Goal: Task Accomplishment & Management: Manage account settings

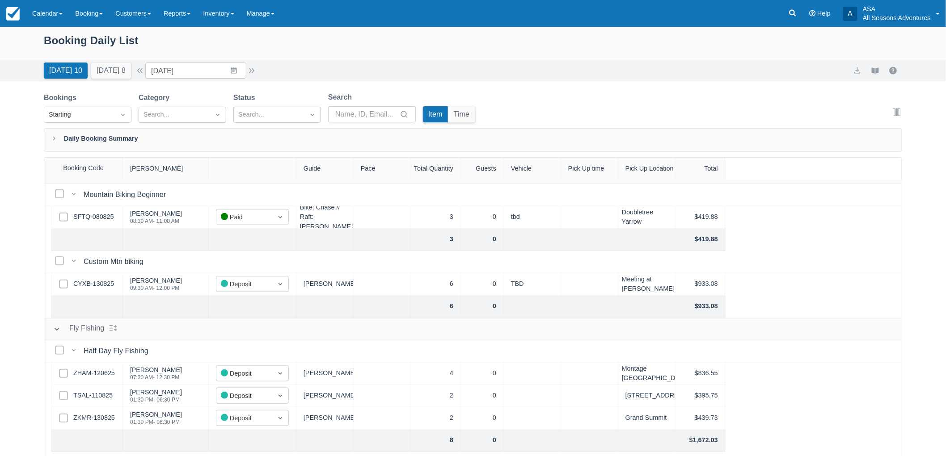
scroll to position [347, 0]
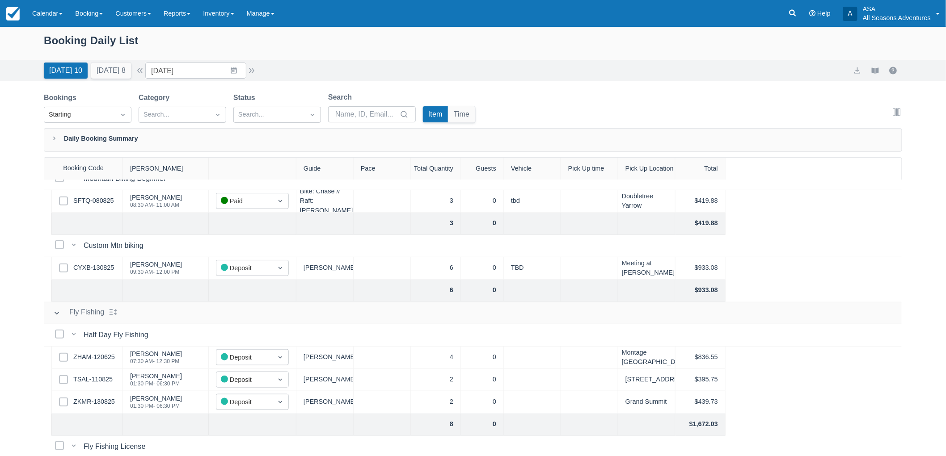
drag, startPoint x: 105, startPoint y: 270, endPoint x: 111, endPoint y: 275, distance: 8.0
click at [111, 275] on div "Select Row CYXB-130825" at bounding box center [86, 268] width 71 height 22
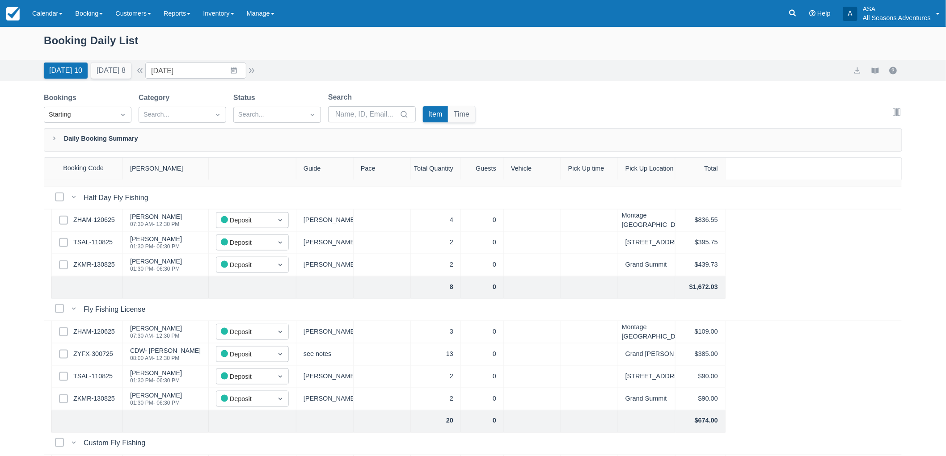
scroll to position [496, 0]
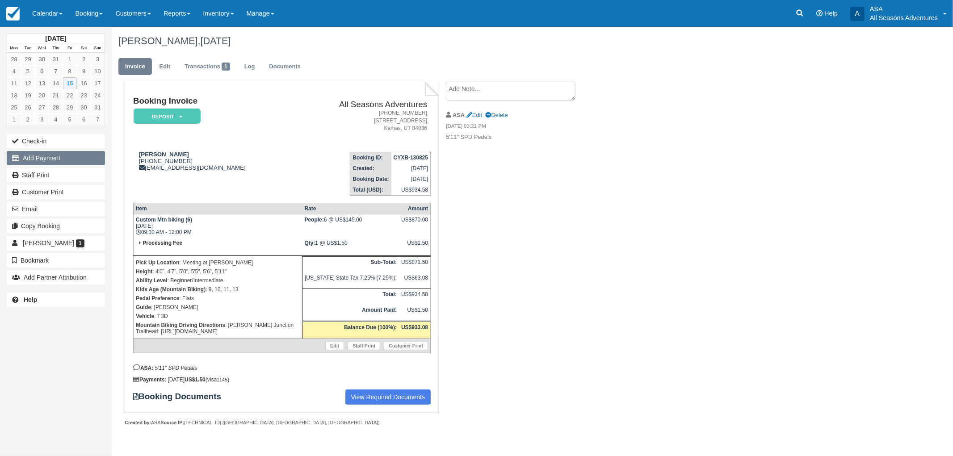
click at [50, 159] on button "Add Payment" at bounding box center [56, 158] width 98 height 14
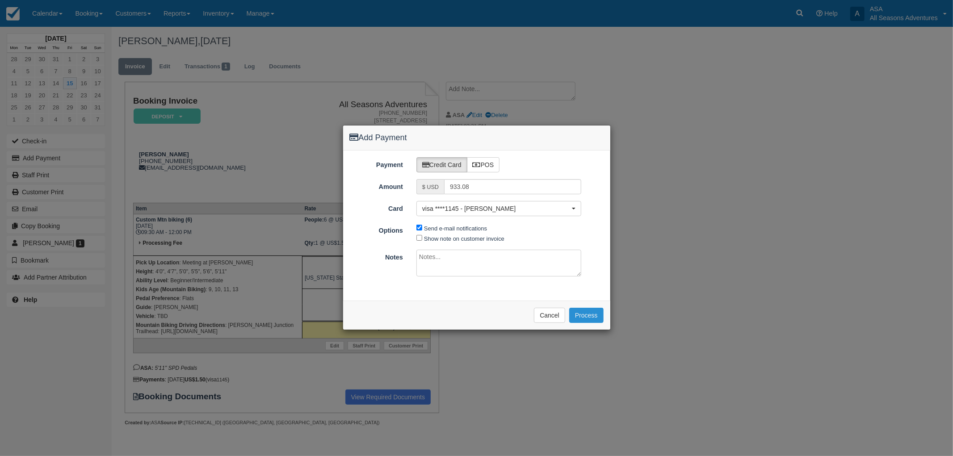
click at [584, 314] on button "Process" at bounding box center [586, 315] width 34 height 15
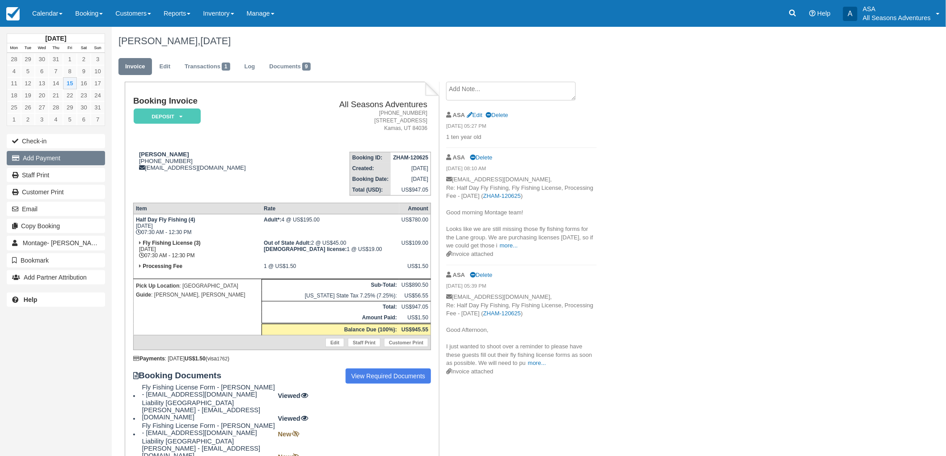
click at [63, 162] on button "Add Payment" at bounding box center [56, 158] width 98 height 14
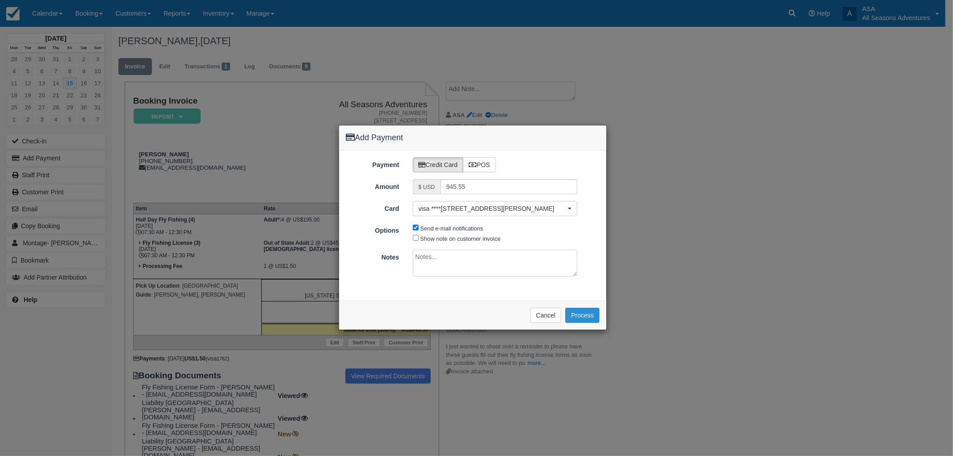
click at [588, 318] on button "Process" at bounding box center [582, 315] width 34 height 15
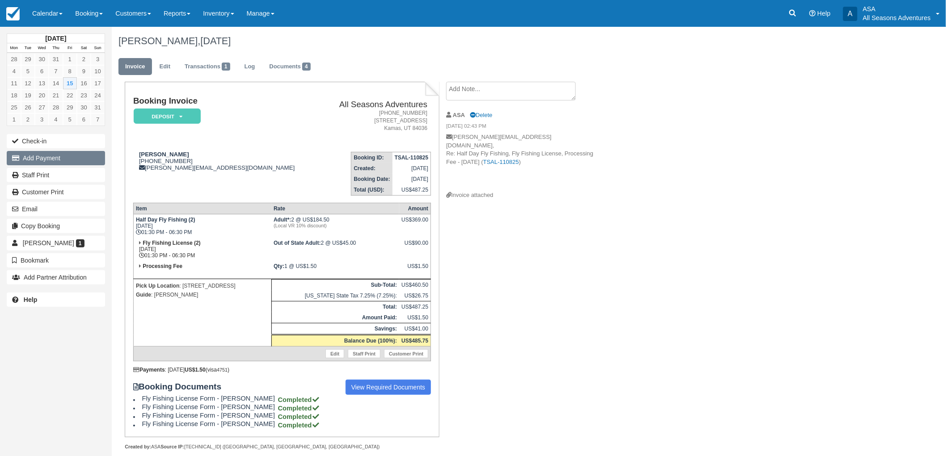
click at [81, 158] on button "Add Payment" at bounding box center [56, 158] width 98 height 14
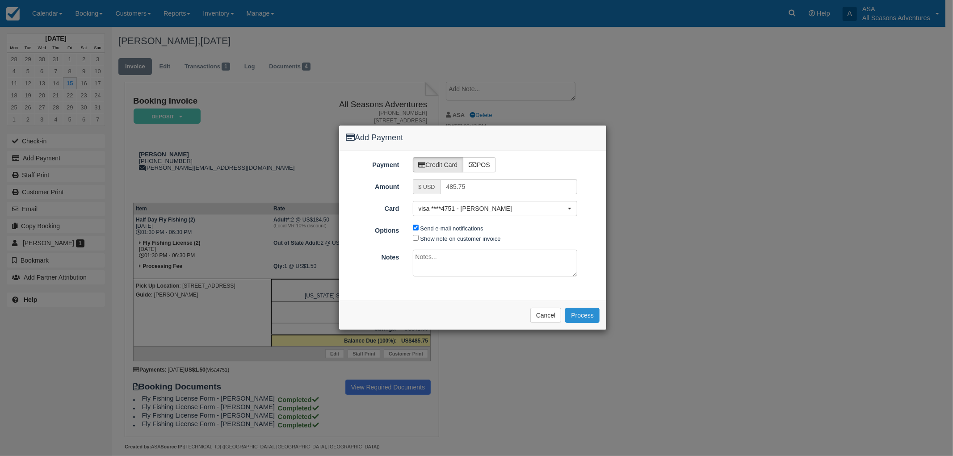
click at [574, 316] on button "Process" at bounding box center [582, 315] width 34 height 15
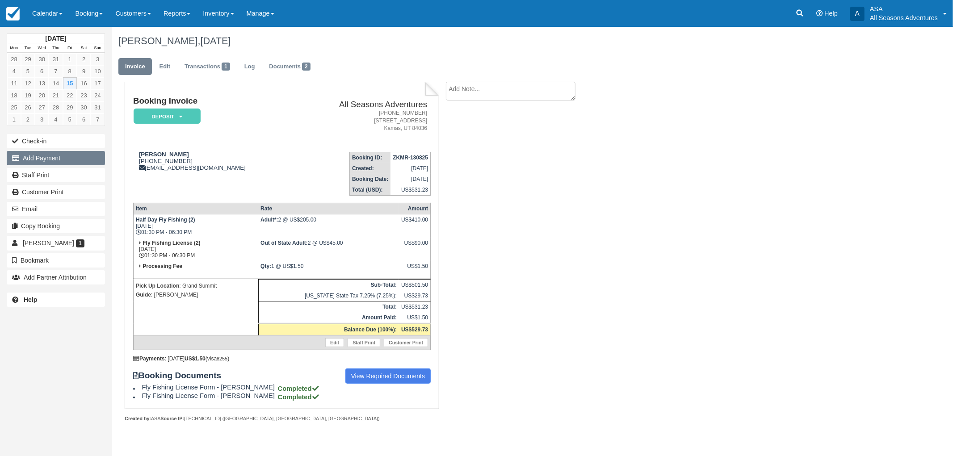
click at [88, 159] on button "Add Payment" at bounding box center [56, 158] width 98 height 14
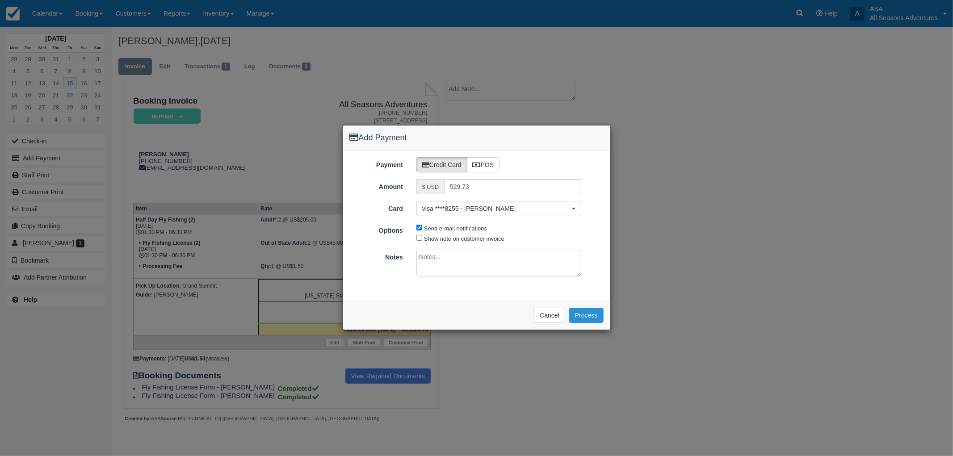
click at [582, 317] on button "Process" at bounding box center [586, 315] width 34 height 15
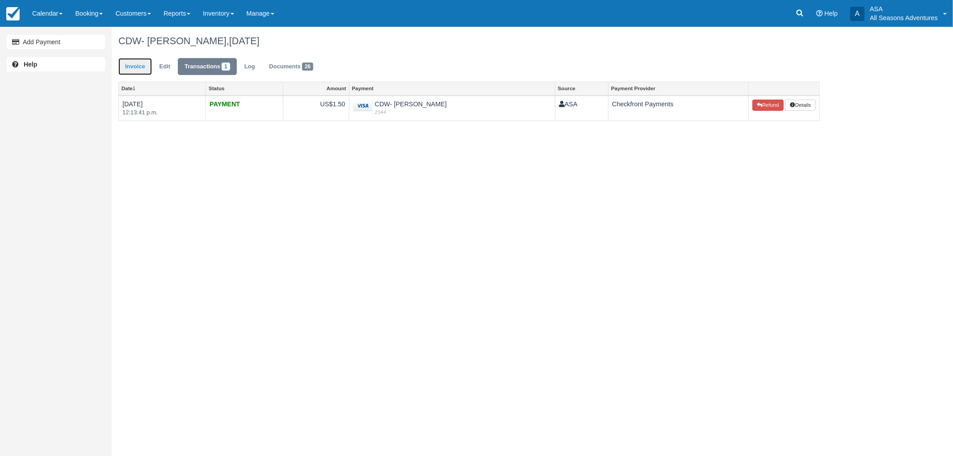
click at [131, 59] on link "Invoice" at bounding box center [135, 66] width 34 height 17
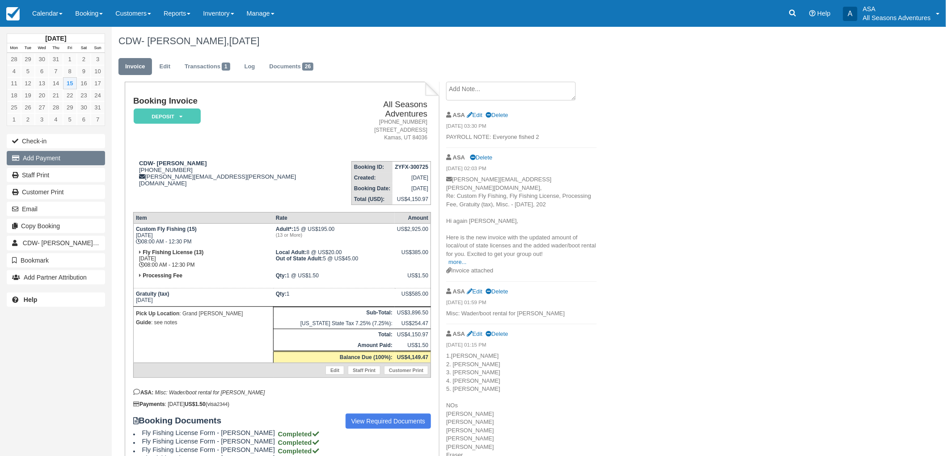
click at [72, 162] on button "Add Payment" at bounding box center [56, 158] width 98 height 14
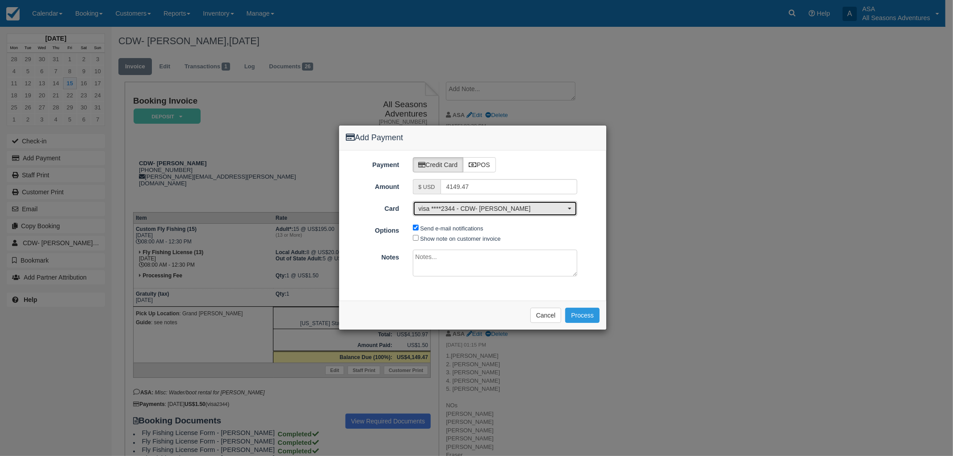
click at [457, 205] on span "visa ****2344 - CDW- Jennifer Adams" at bounding box center [492, 208] width 147 height 9
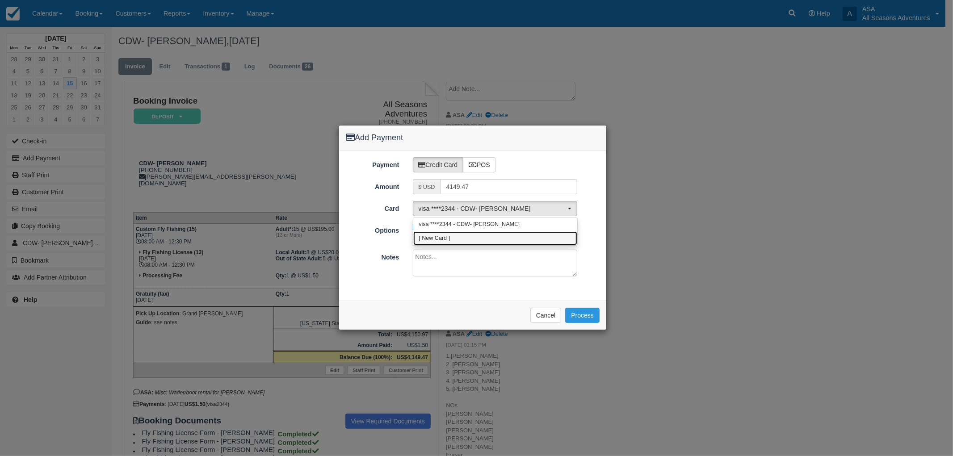
click at [444, 235] on span "[ New Card ]" at bounding box center [434, 239] width 31 height 8
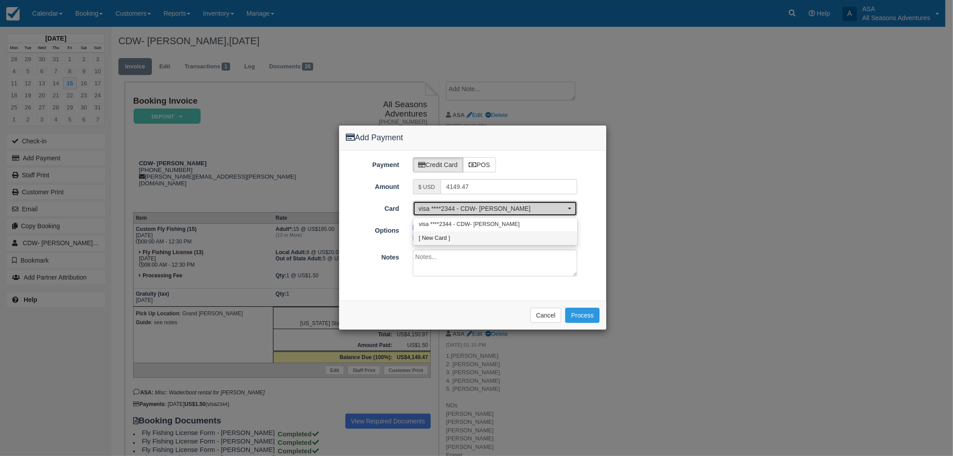
select select "0"
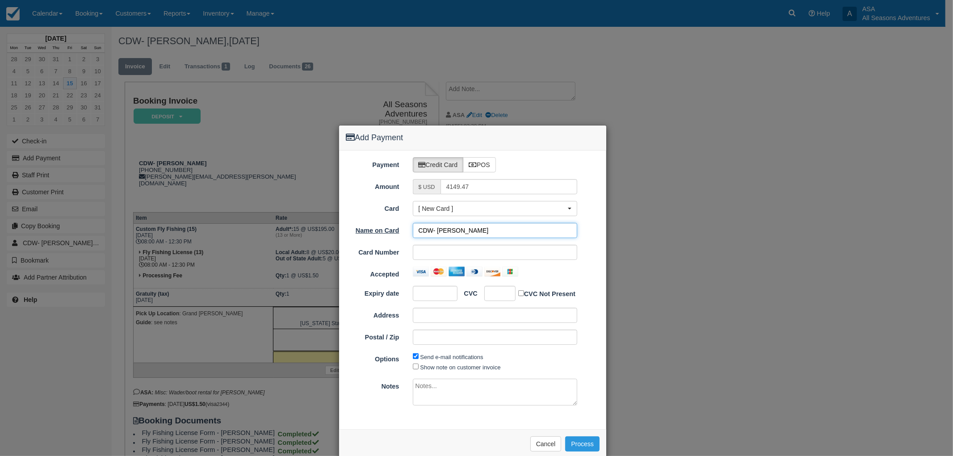
drag, startPoint x: 431, startPoint y: 229, endPoint x: 389, endPoint y: 228, distance: 42.0
click at [390, 229] on div "Name on Card CDW- Jennifer Adams" at bounding box center [472, 230] width 267 height 15
type input "Jennifer Adams"
drag, startPoint x: 467, startPoint y: 231, endPoint x: 382, endPoint y: 235, distance: 84.5
click at [382, 235] on div "Name on Card Jennifer Adams" at bounding box center [472, 230] width 267 height 15
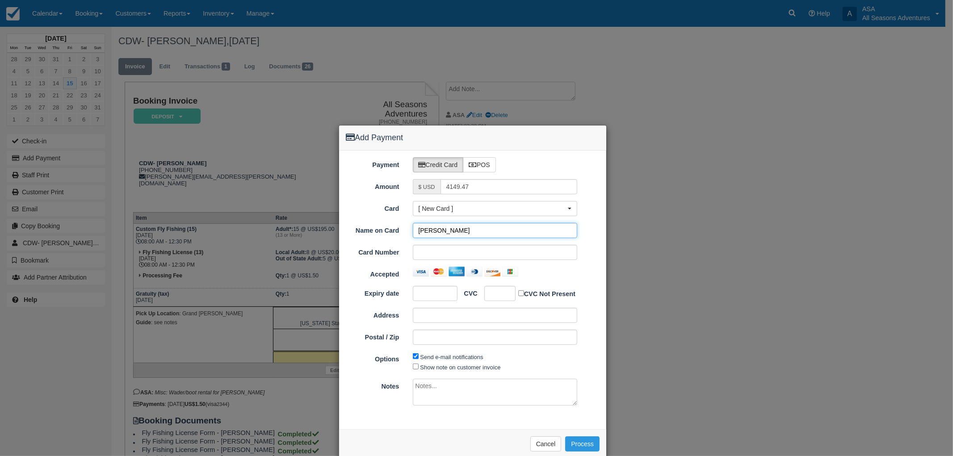
type input "[PERSON_NAME]"
click at [591, 331] on div "Postal / Zip" at bounding box center [472, 337] width 267 height 15
click at [585, 448] on button "Process" at bounding box center [582, 444] width 34 height 15
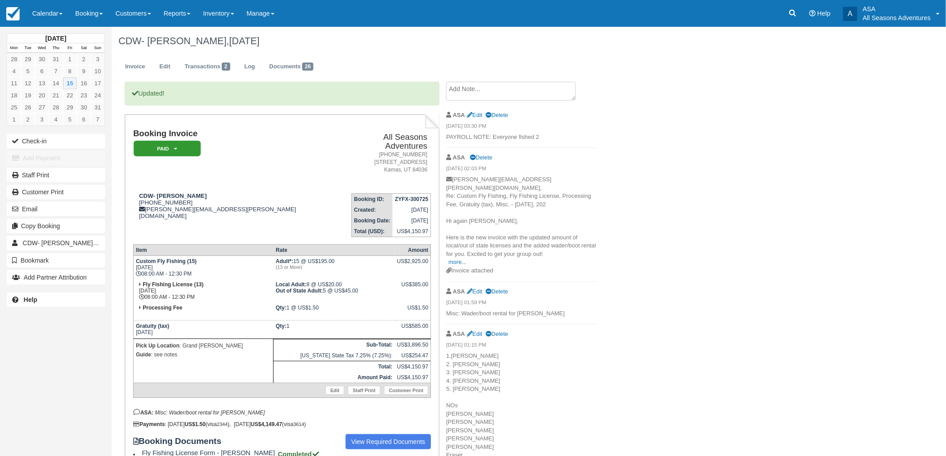
click at [648, 214] on div "CDW- [PERSON_NAME], [DATE] Invoice Edit Transactions 2 Log Documents 26 Updated…" at bounding box center [466, 369] width 709 height 685
click at [666, 142] on div "CDW- [PERSON_NAME], [DATE] Invoice Edit Transactions 2 Log Documents 26 Updated…" at bounding box center [466, 369] width 709 height 685
click at [666, 142] on div "CDW- Jennifer Adams, August 15 2025 Invoice Edit Transactions 2 Log Documents 2…" at bounding box center [466, 369] width 709 height 685
click at [609, 75] on ul "Invoice Edit Transactions 2 Log Documents 26" at bounding box center [466, 68] width 696 height 27
click at [640, 72] on ul "Invoice Edit Transactions 2 Log Documents 26" at bounding box center [466, 68] width 696 height 27
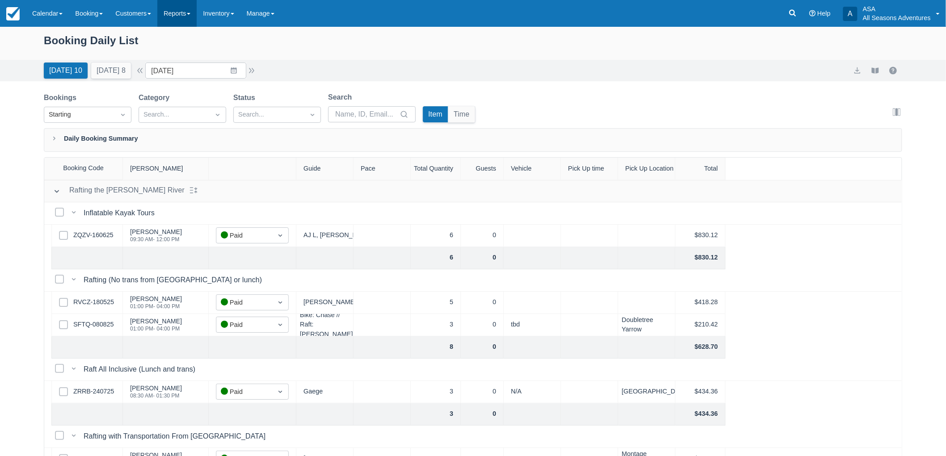
click at [190, 17] on link "Reports" at bounding box center [176, 13] width 39 height 27
click at [188, 78] on link "Transactions" at bounding box center [193, 76] width 71 height 19
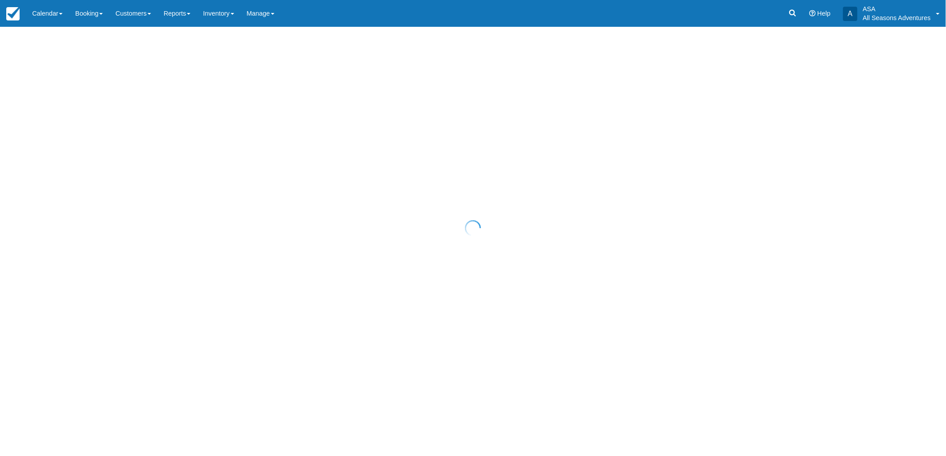
select select "10"
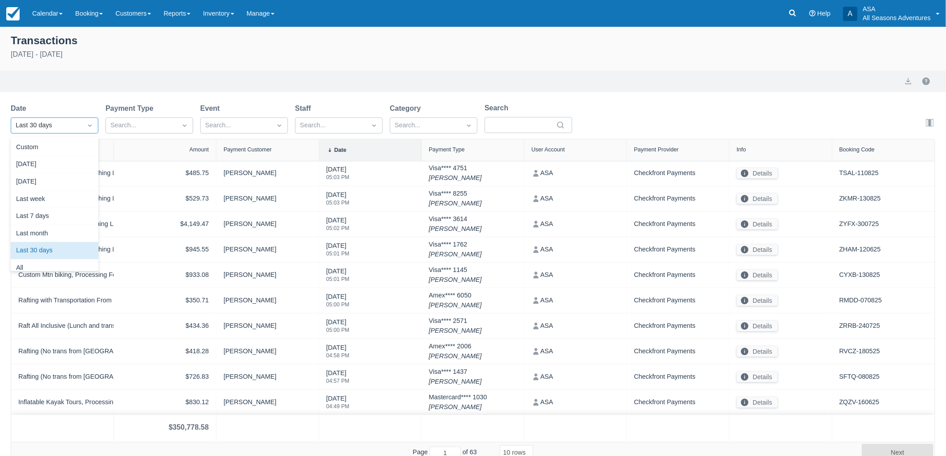
click at [77, 127] on div "Last 30 days" at bounding box center [47, 126] width 62 height 10
click at [74, 161] on div "[DATE]" at bounding box center [55, 164] width 88 height 17
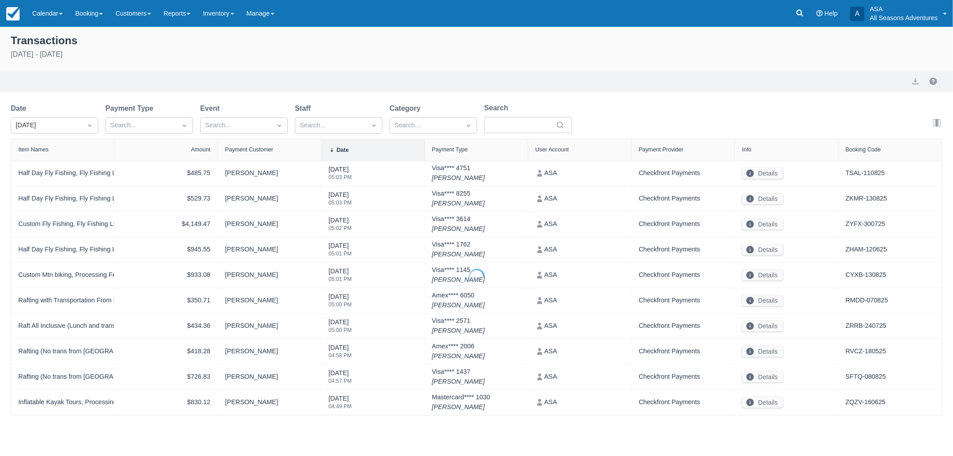
select select "10"
click at [209, 155] on div at bounding box center [216, 149] width 16 height 21
click at [204, 150] on div "Amount" at bounding box center [198, 150] width 19 height 6
select select "10"
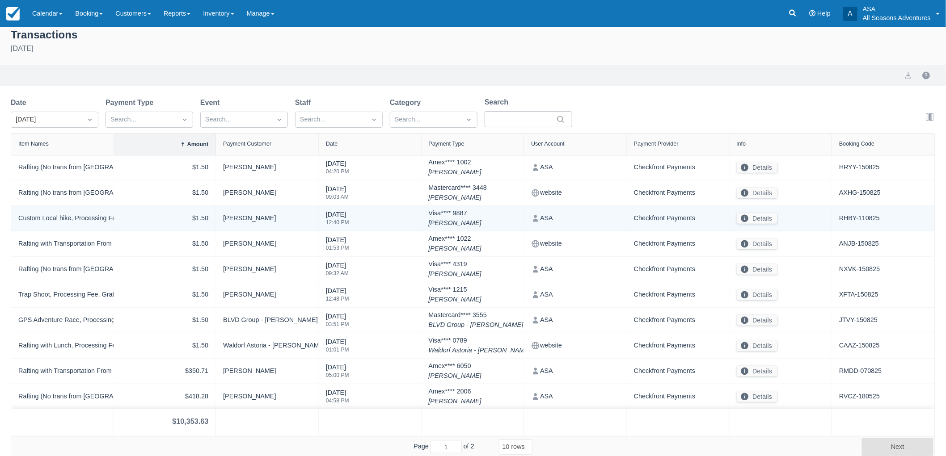
scroll to position [7, 0]
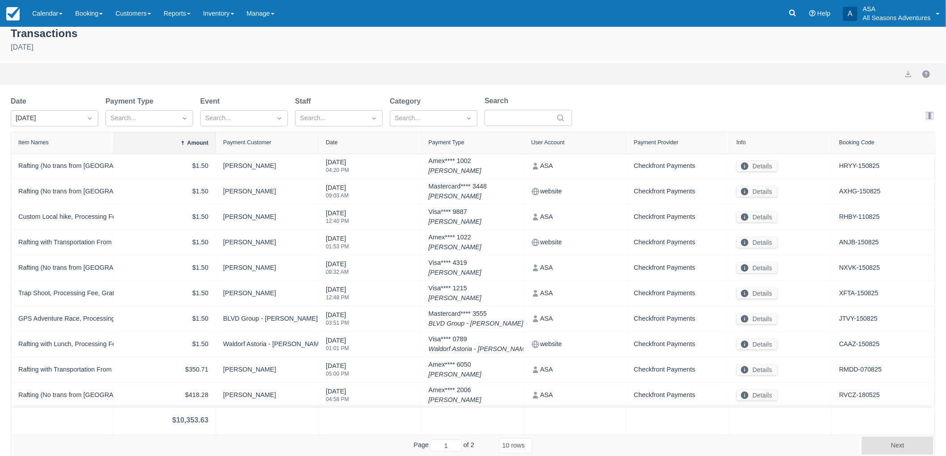
click at [525, 445] on select "5 rows 10 rows 20 rows 25 rows 50 rows 100 rows" at bounding box center [516, 445] width 34 height 15
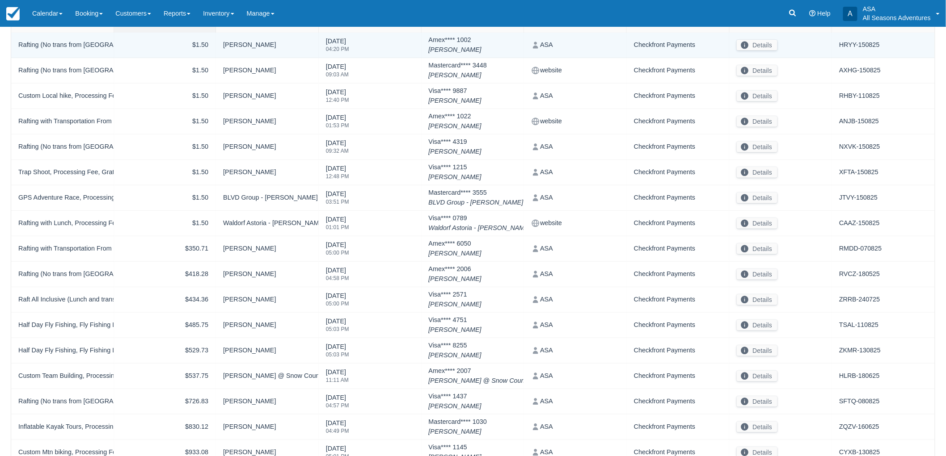
scroll to position [0, 0]
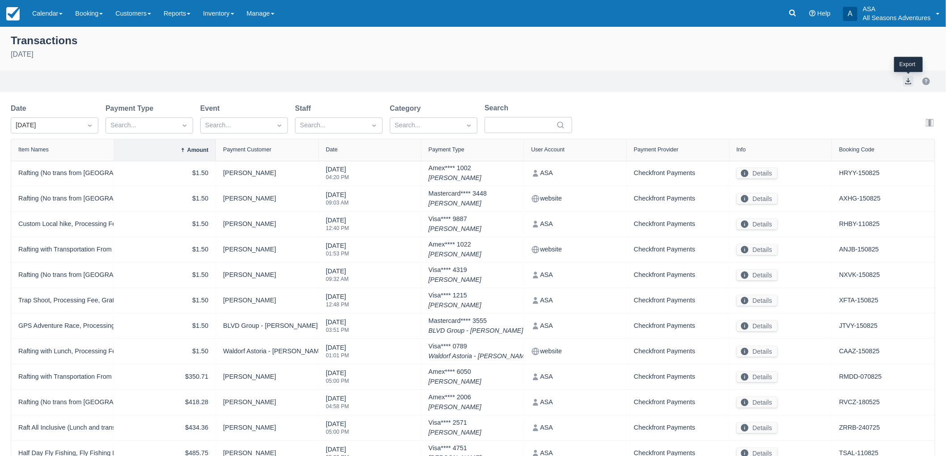
click at [903, 79] on button "export" at bounding box center [908, 81] width 11 height 11
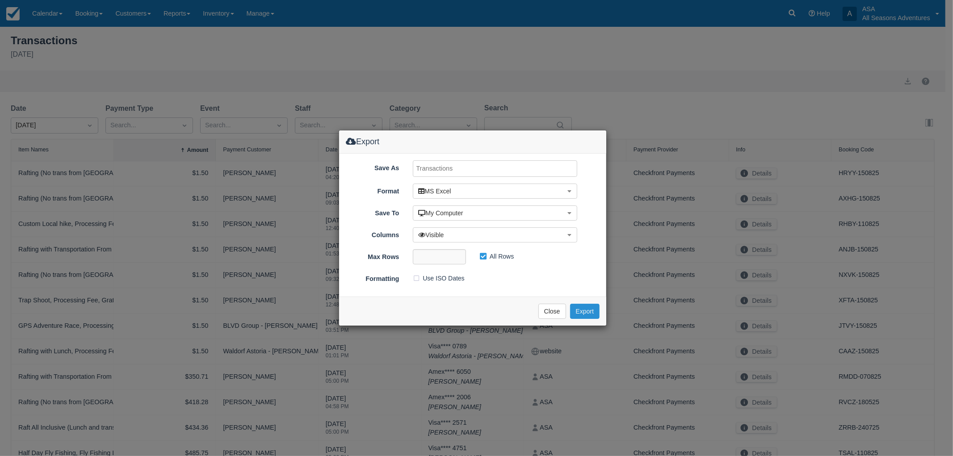
click at [575, 307] on button "Export" at bounding box center [584, 311] width 29 height 15
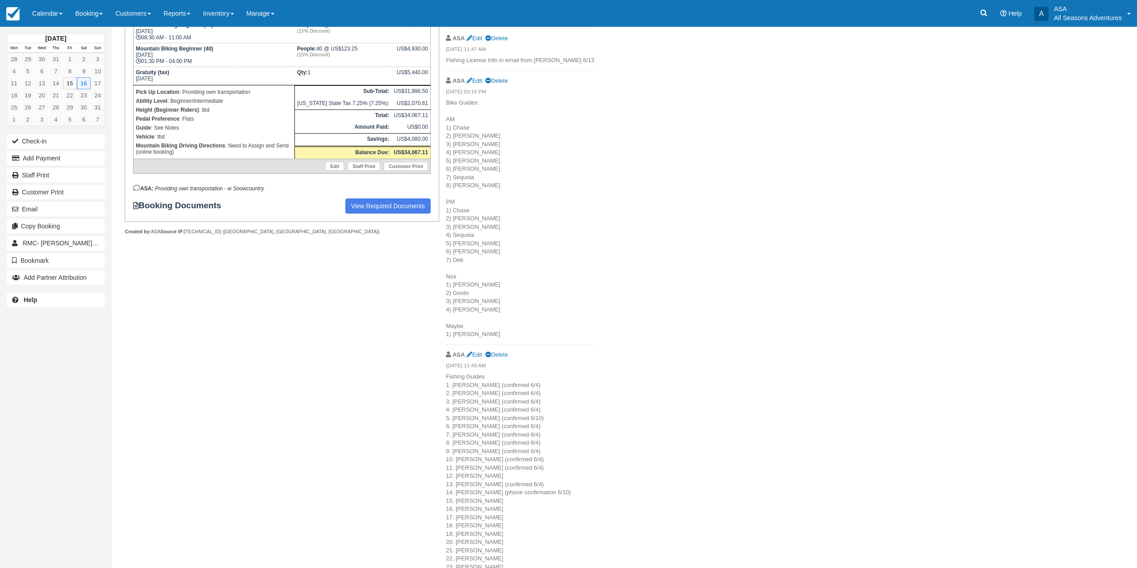
scroll to position [298, 0]
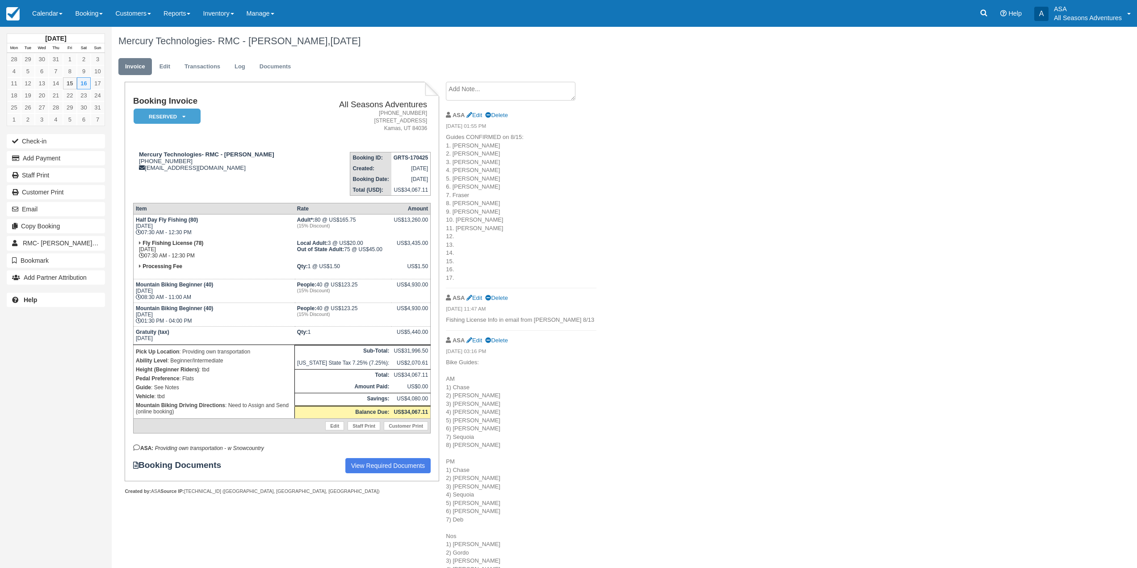
scroll to position [298, 0]
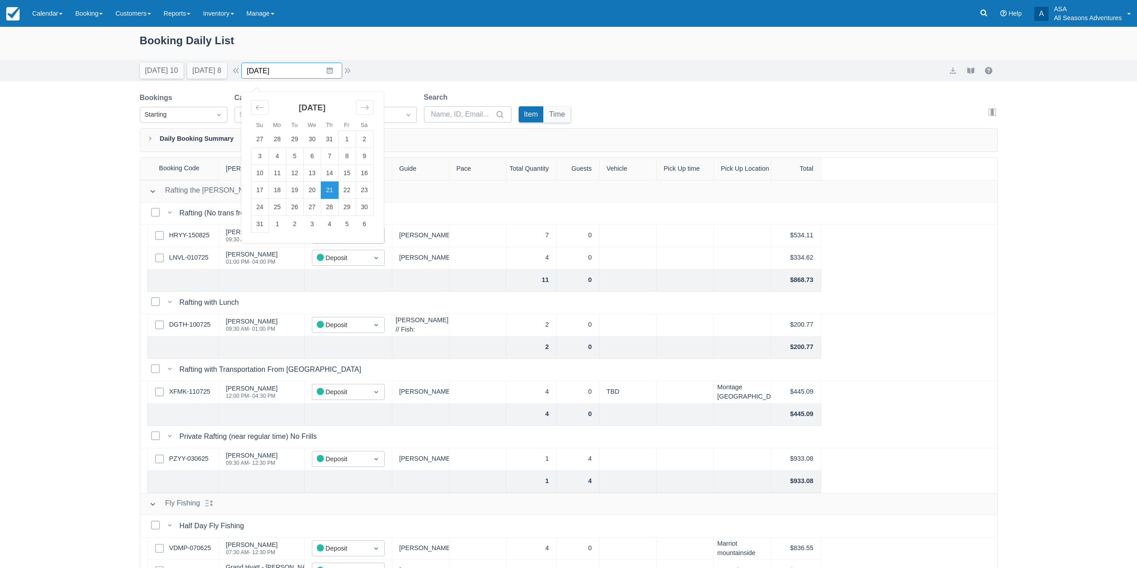
click at [297, 70] on input "[DATE]" at bounding box center [291, 71] width 101 height 16
click at [286, 207] on td "25" at bounding box center [277, 207] width 17 height 17
type input "[DATE]"
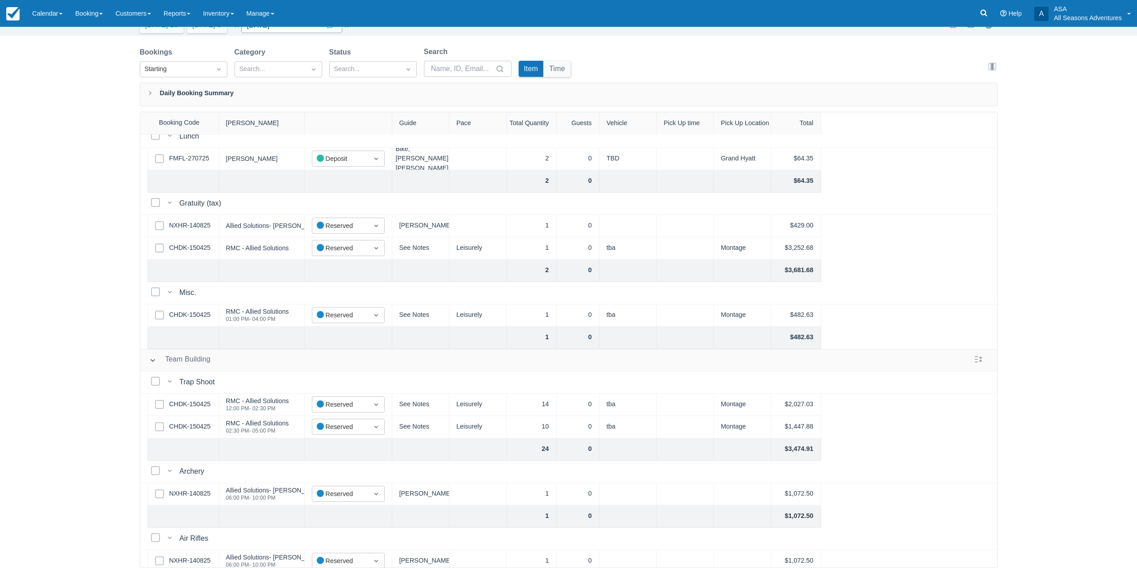
scroll to position [580, 0]
